Goal: Information Seeking & Learning: Learn about a topic

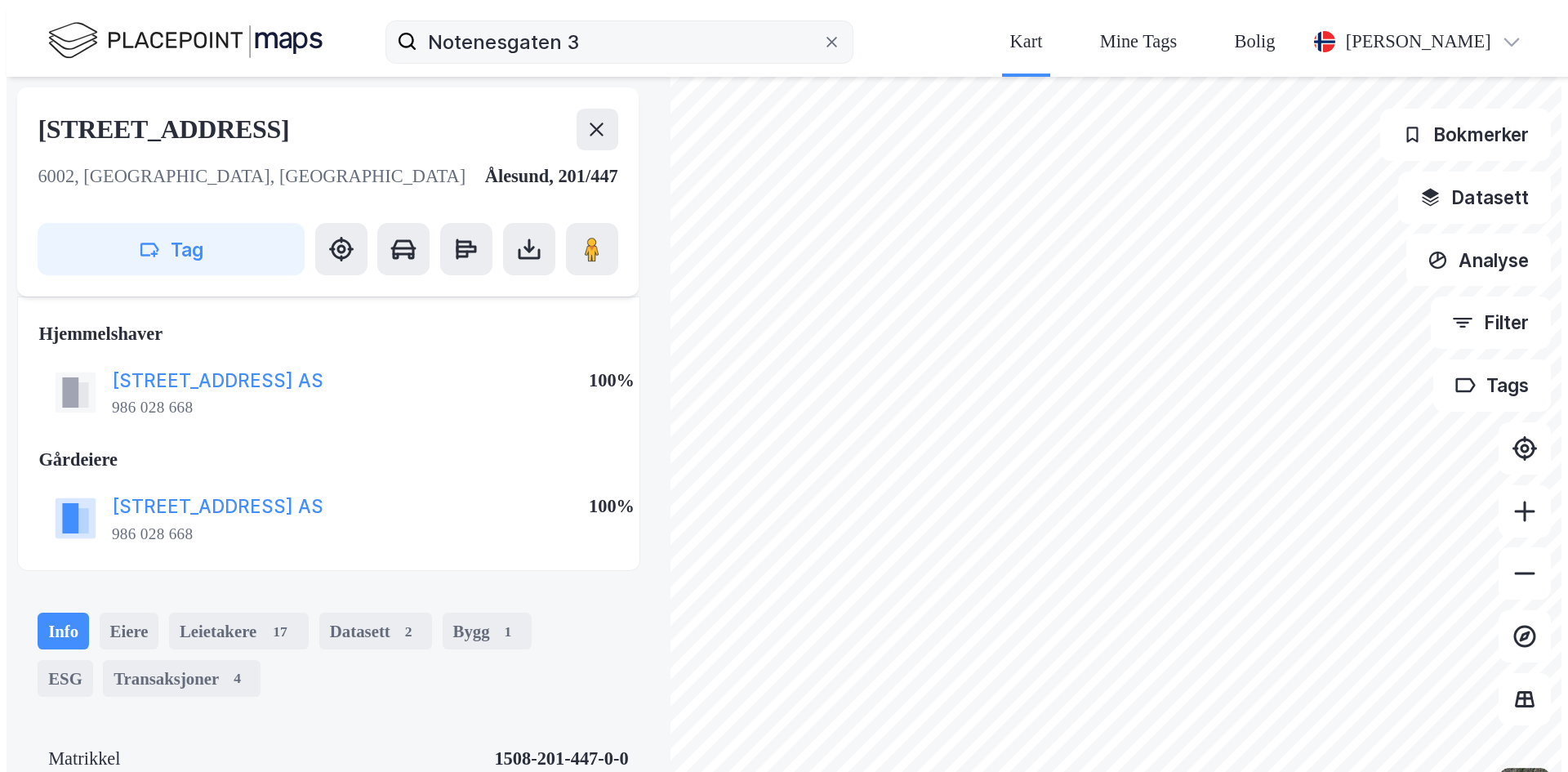
scroll to position [117, 0]
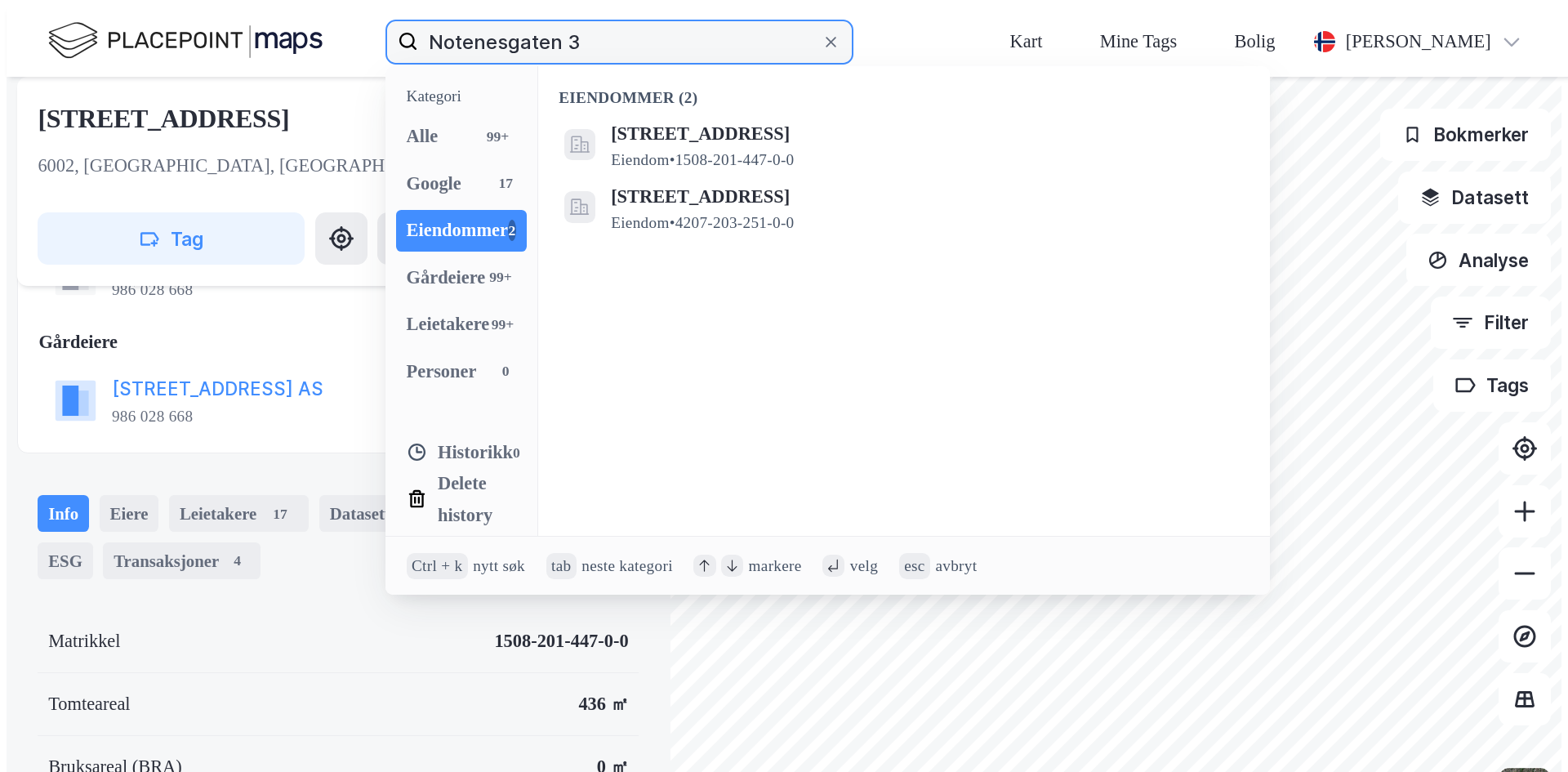
drag, startPoint x: 385, startPoint y: 22, endPoint x: 22, endPoint y: 26, distance: 363.0
click at [73, 26] on div "Notenesgaten 3 Kategori Alle 99+ Google 17 Eiendommer 2 Gårdeiere 99+ Leietaker…" at bounding box center [790, 42] width 1568 height 71
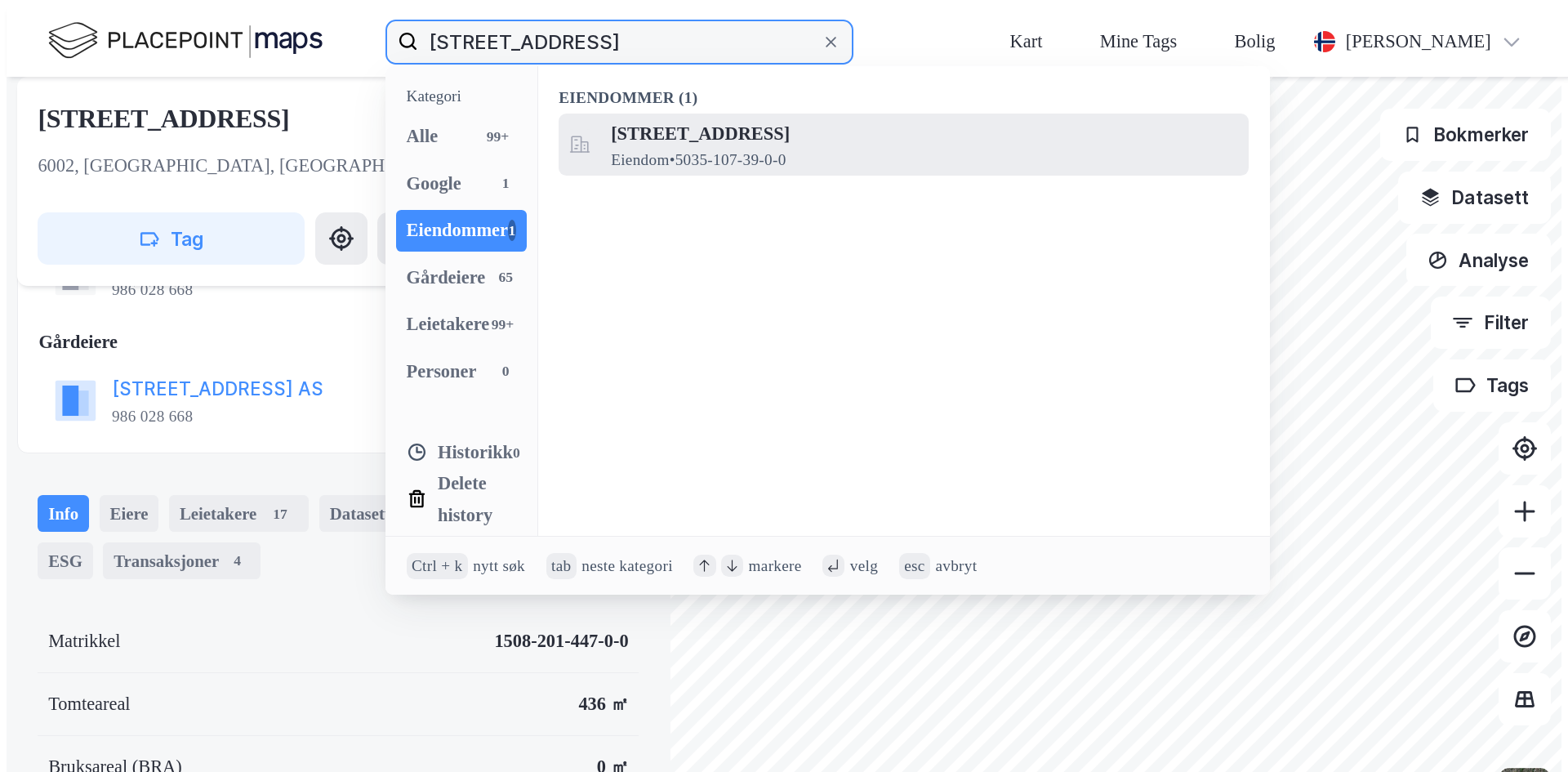
type input "[STREET_ADDRESS]"
click at [611, 151] on span "Eiendom • 5035-107-39-0-0" at bounding box center [698, 161] width 174 height 21
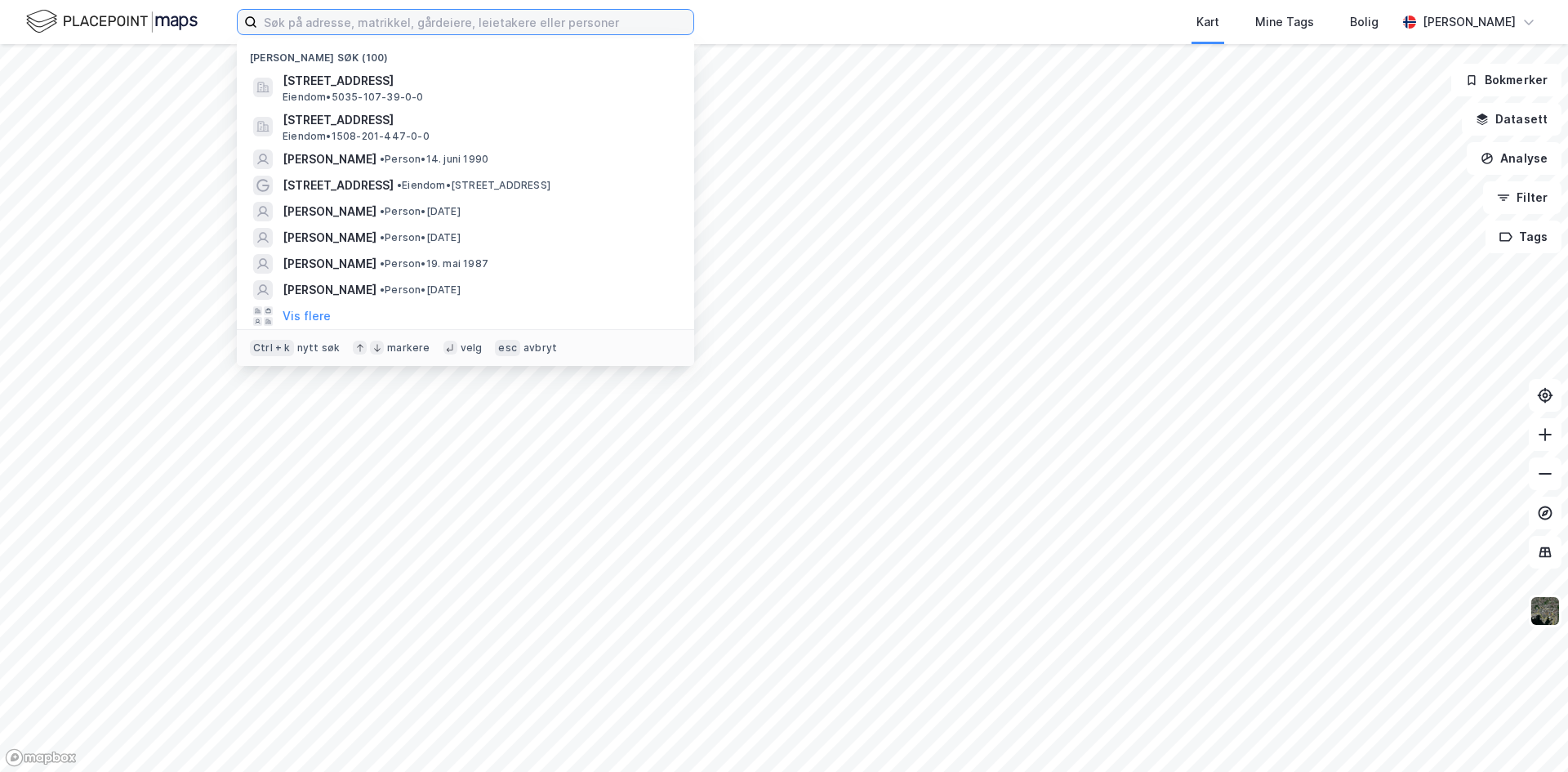
click at [407, 25] on input at bounding box center [475, 22] width 436 height 25
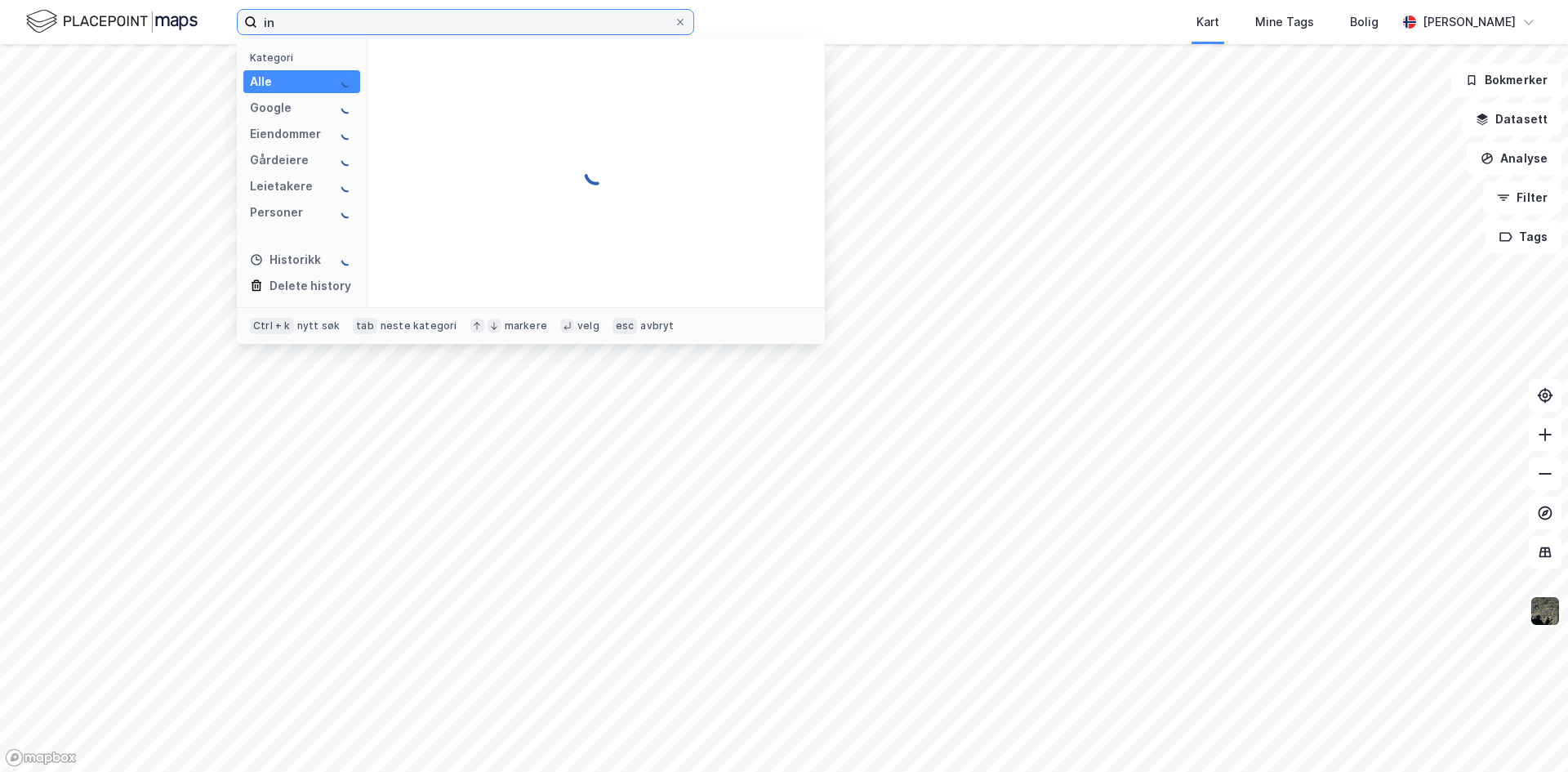
type input "i"
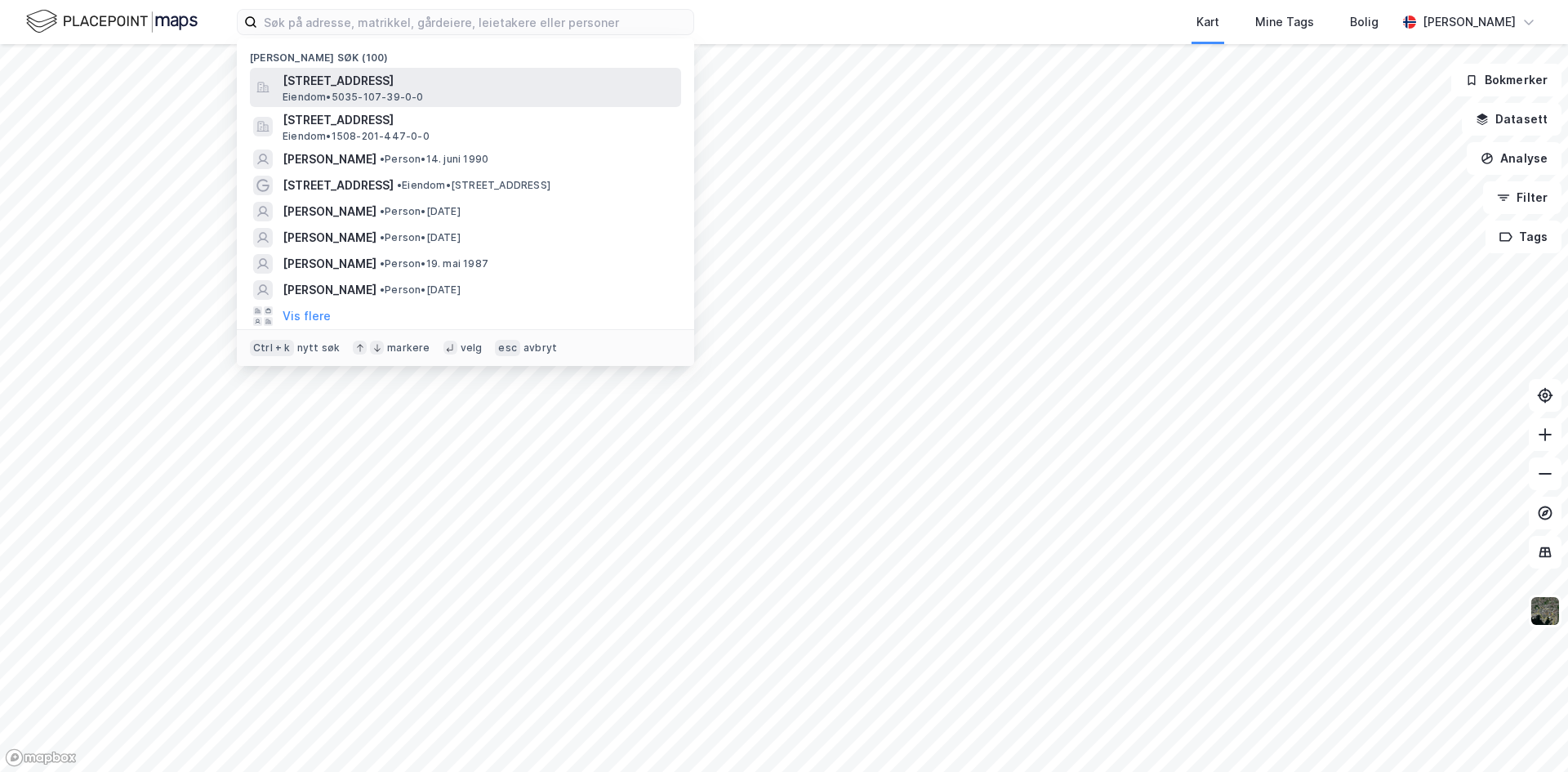
click at [414, 83] on span "[STREET_ADDRESS]" at bounding box center [478, 81] width 392 height 20
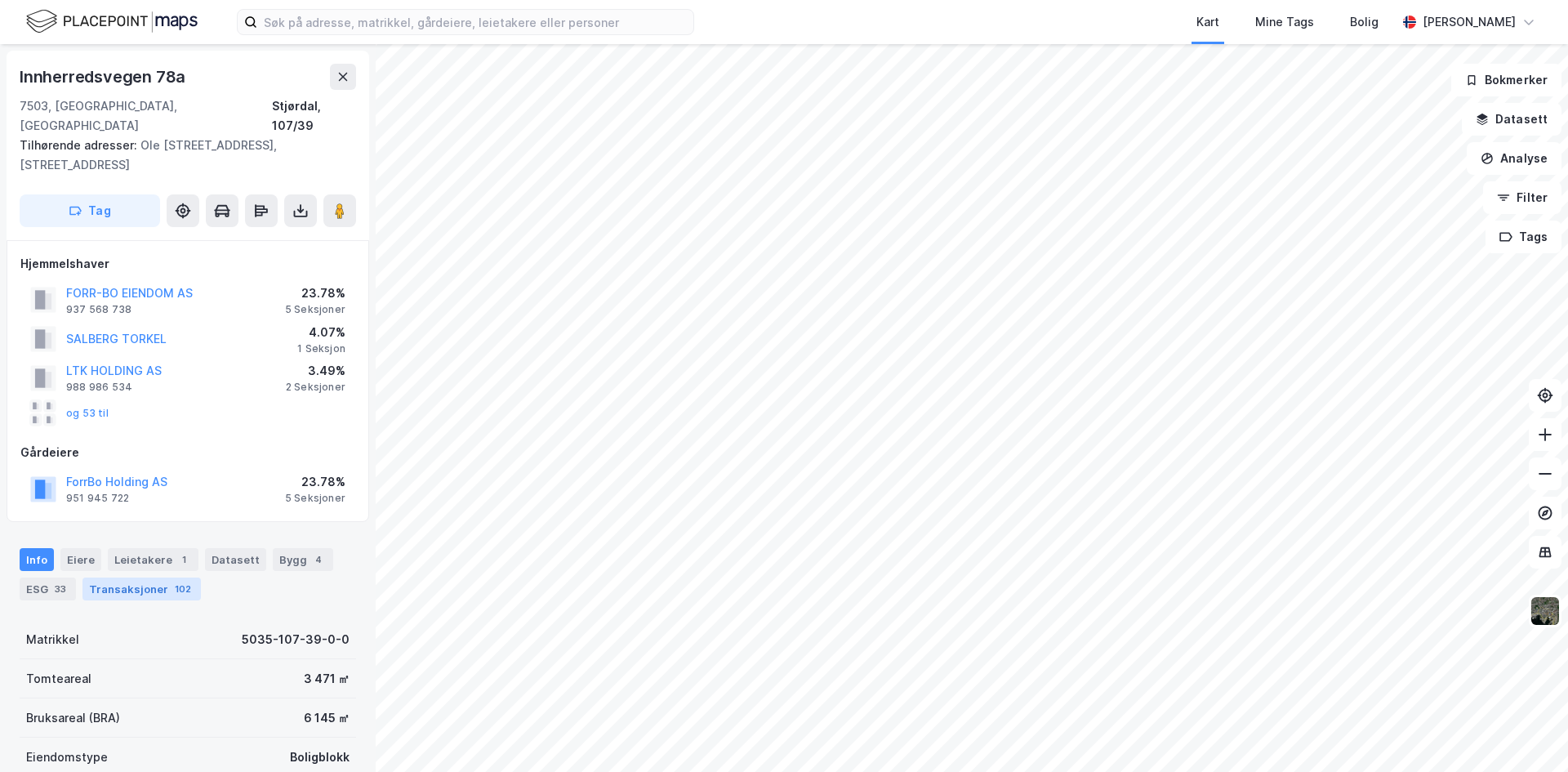
click at [117, 578] on div "Transaksjoner 102" at bounding box center [141, 589] width 118 height 23
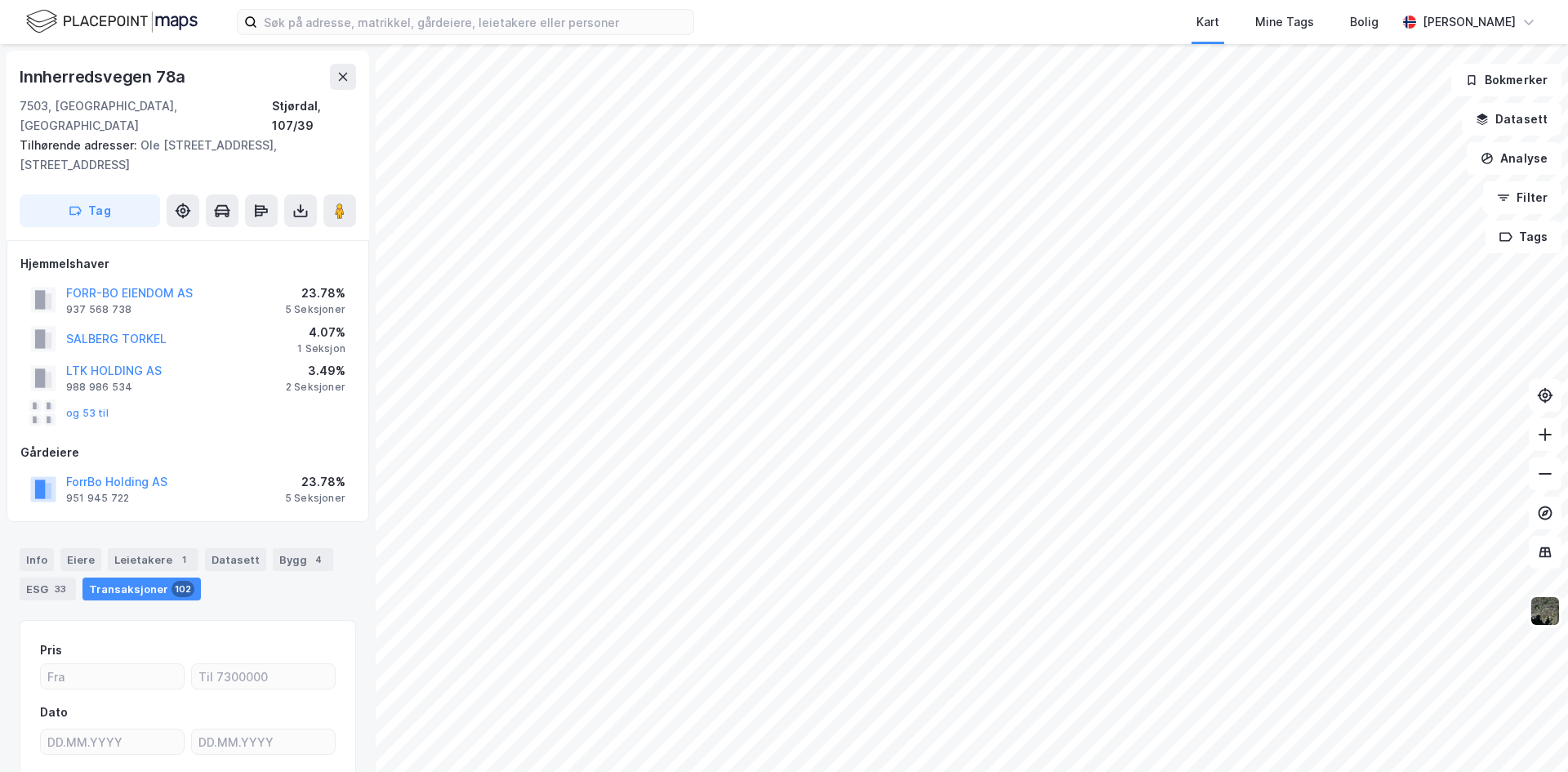
click at [7, 211] on div "Innherredsvegen 78a 7503, Stjørdal, Trøndelag Stjørdal, 107/39 Tilhørende adres…" at bounding box center [188, 146] width 362 height 190
click at [34, 548] on div "Info" at bounding box center [37, 559] width 34 height 23
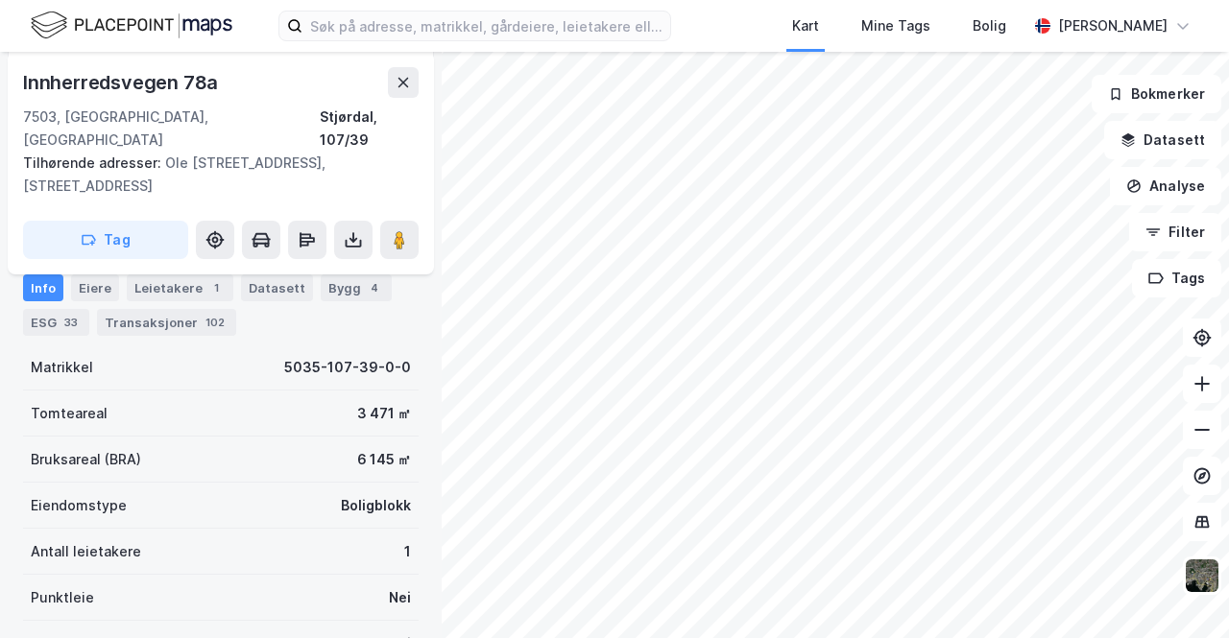
scroll to position [192, 0]
